Goal: Task Accomplishment & Management: Manage account settings

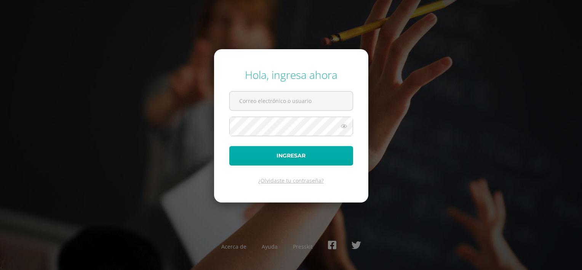
type input "[EMAIL_ADDRESS][DOMAIN_NAME]"
click at [256, 156] on button "Ingresar" at bounding box center [291, 155] width 124 height 19
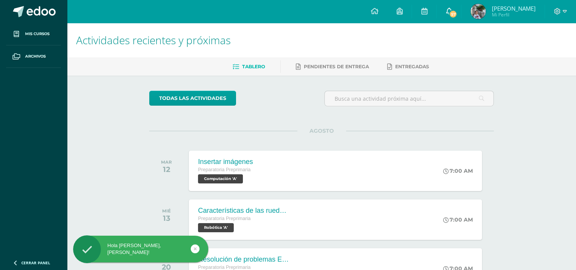
click at [456, 11] on link "57" at bounding box center [449, 11] width 24 height 23
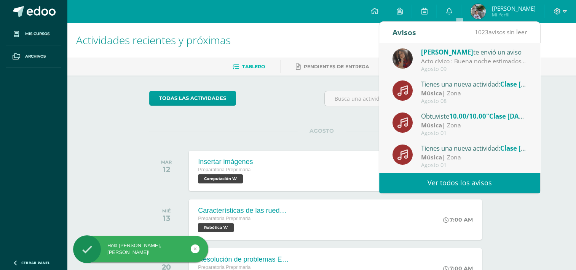
click at [448, 52] on span "Geraldine Gómez" at bounding box center [447, 52] width 52 height 9
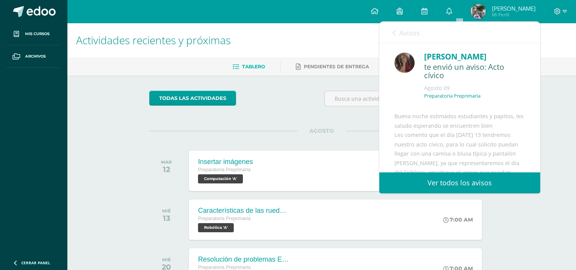
click at [397, 29] on link "Avisos" at bounding box center [406, 33] width 27 height 22
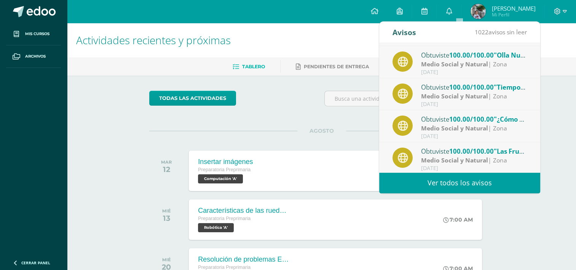
scroll to position [126, 0]
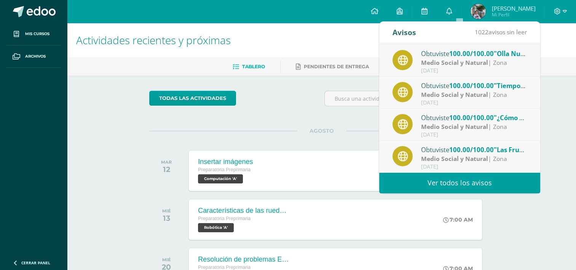
click at [428, 181] on link "Ver todos los avisos" at bounding box center [459, 182] width 161 height 21
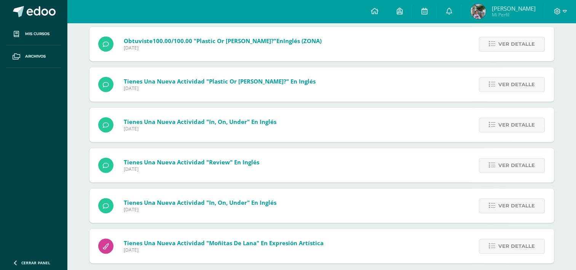
scroll to position [1081, 0]
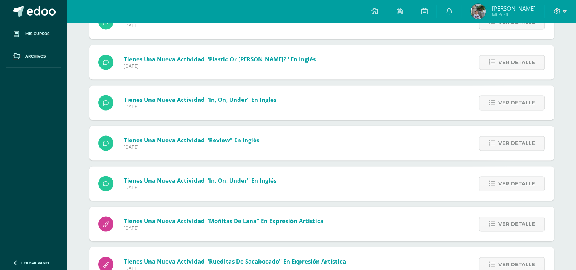
click at [321, 139] on div "Tienes una nueva actividad "Review" En Inglés Martes 29 de Julio de 2025 Ver de…" at bounding box center [321, 143] width 464 height 34
click at [536, 8] on span "Amy Daniela Mi Perfil" at bounding box center [503, 11] width 68 height 15
click at [562, 9] on span at bounding box center [560, 11] width 13 height 8
click at [532, 51] on span "Cerrar sesión" at bounding box center [540, 51] width 34 height 7
